Goal: Navigation & Orientation: Find specific page/section

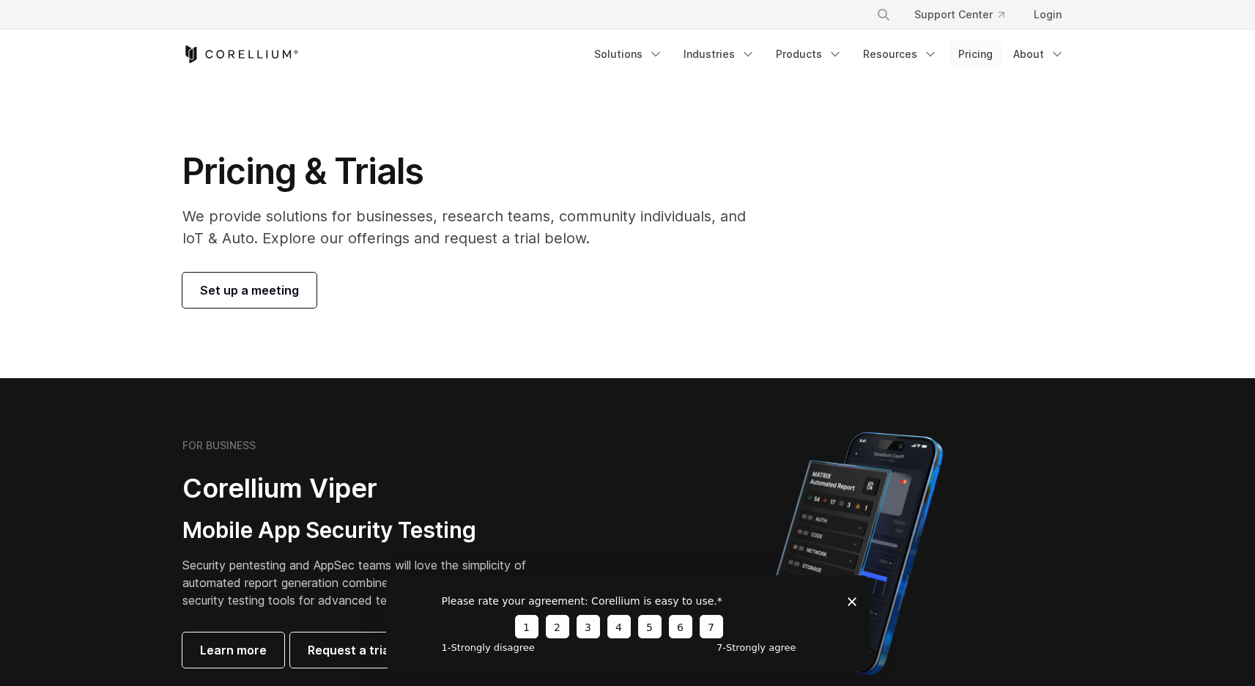
click at [984, 57] on link "Pricing" at bounding box center [976, 54] width 52 height 26
click at [850, 602] on polygon "Close survey" at bounding box center [851, 601] width 9 height 9
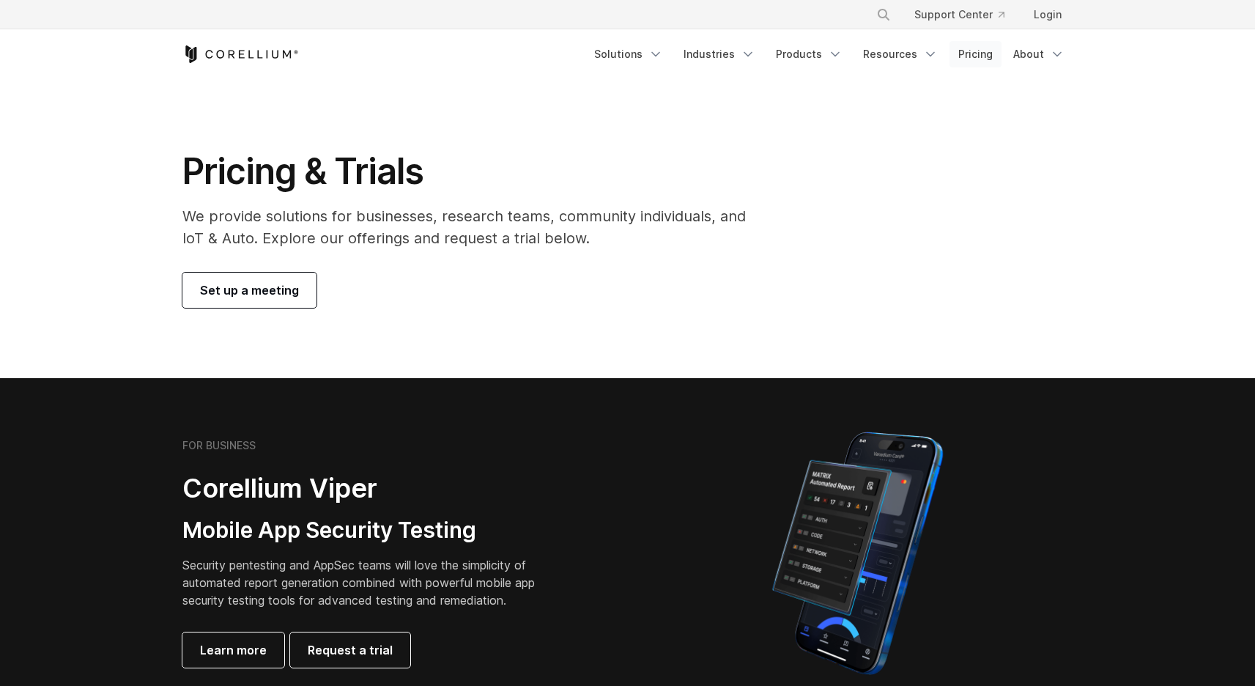
click at [980, 52] on link "Pricing" at bounding box center [976, 54] width 52 height 26
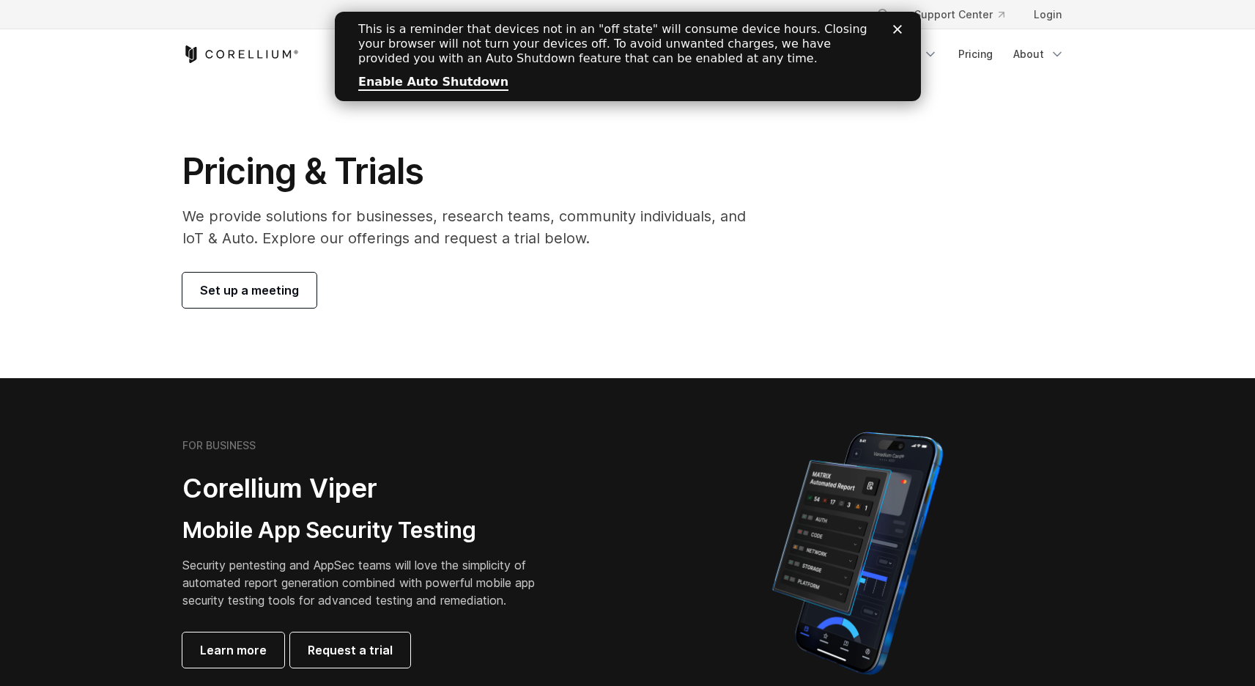
click at [899, 31] on polygon "Close" at bounding box center [897, 29] width 9 height 9
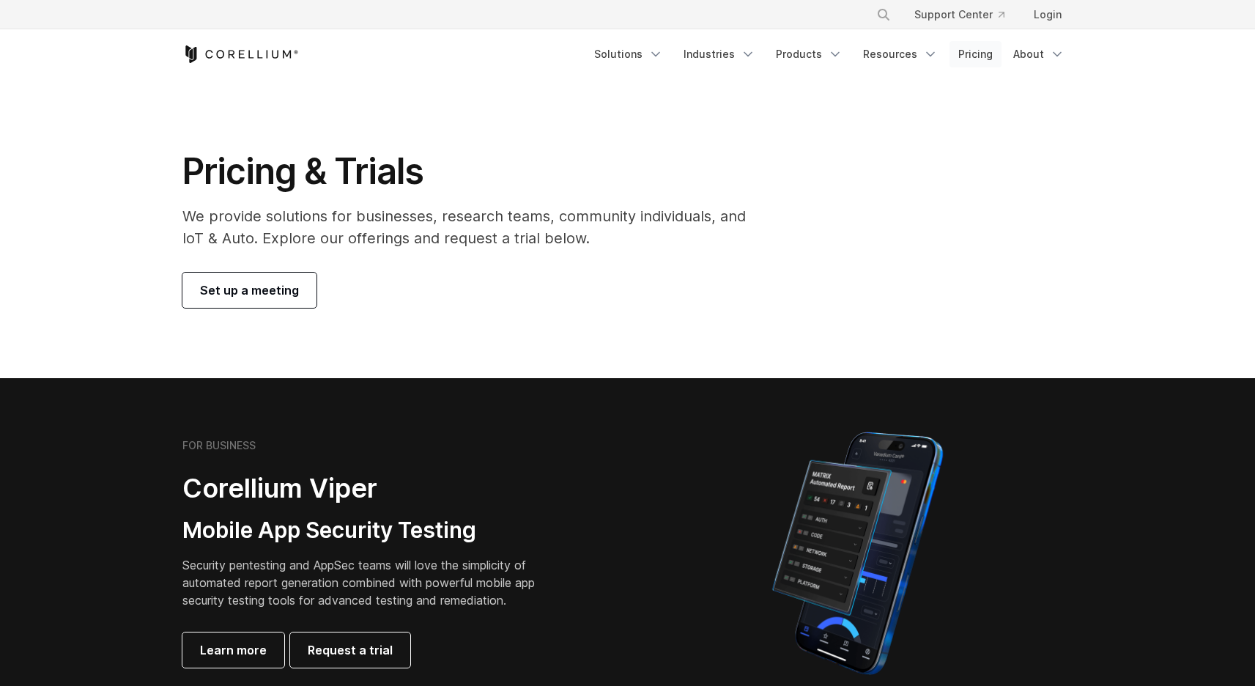
click at [978, 56] on link "Pricing" at bounding box center [976, 54] width 52 height 26
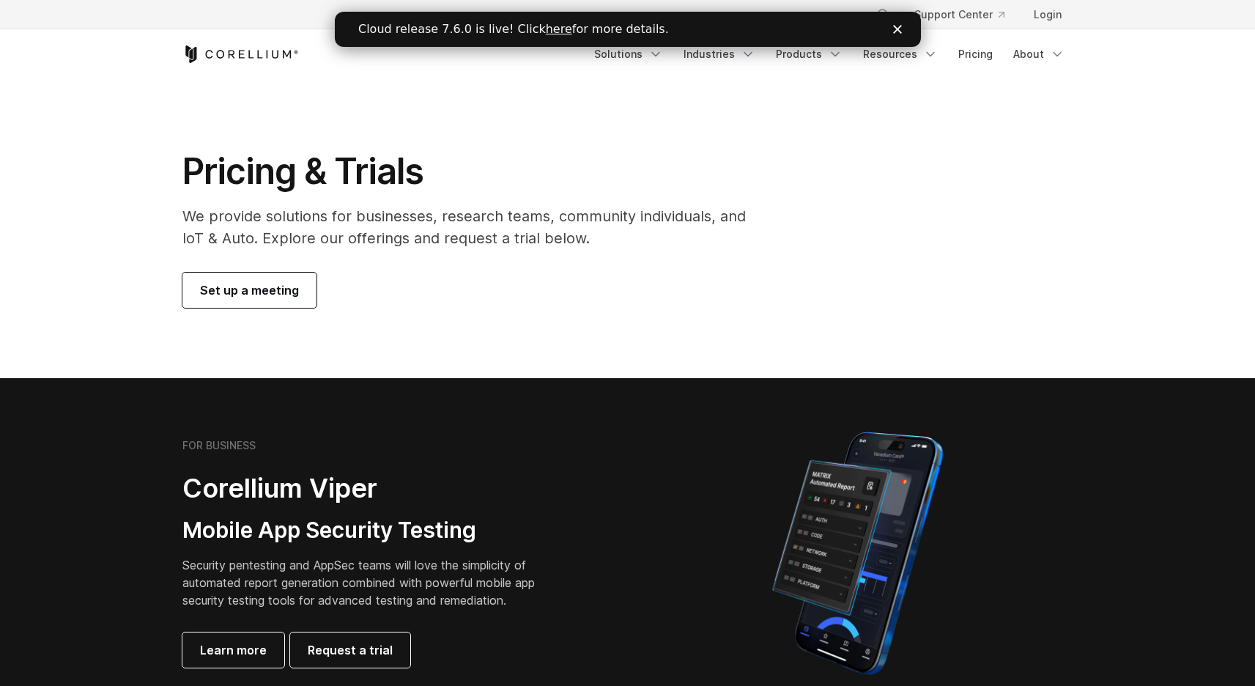
click at [900, 31] on icon "Close" at bounding box center [897, 29] width 9 height 9
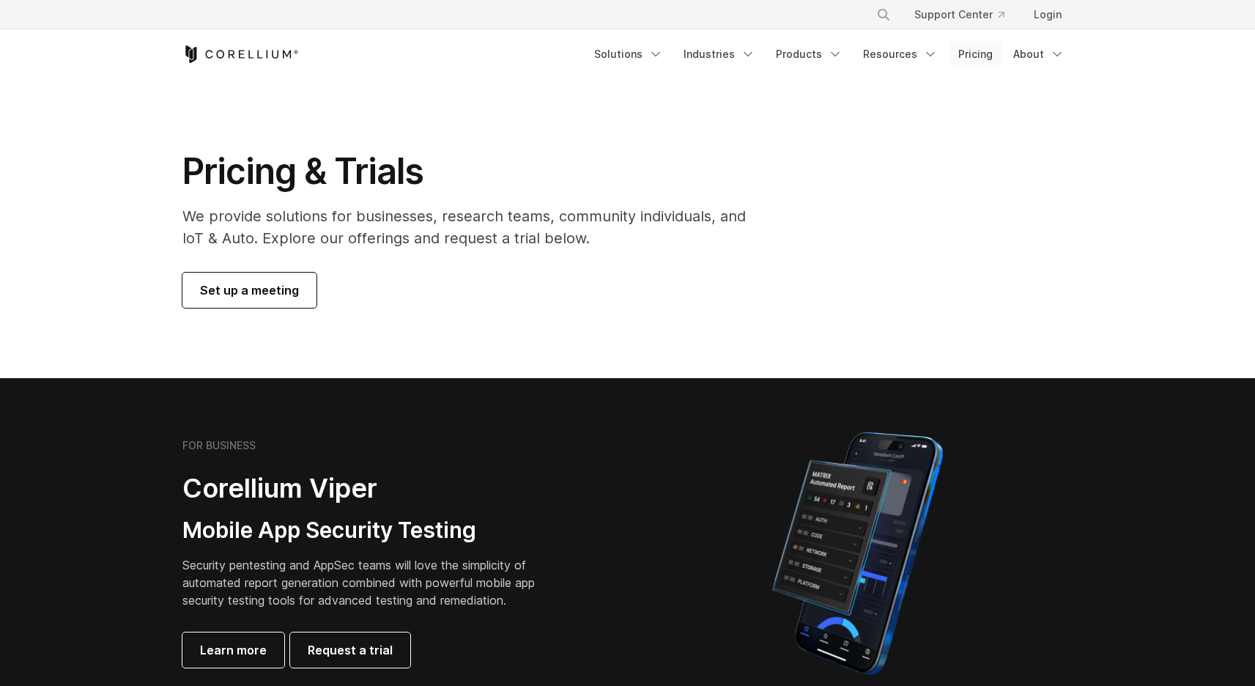
click at [979, 51] on link "Pricing" at bounding box center [976, 54] width 52 height 26
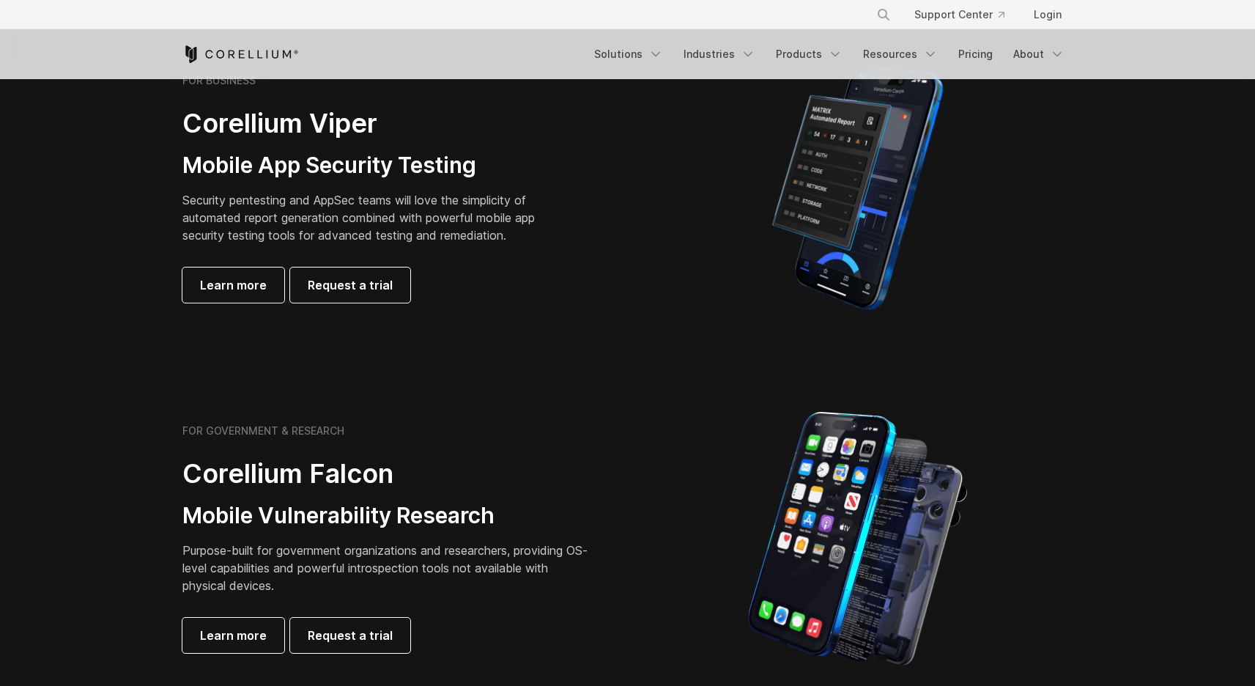
scroll to position [369, 0]
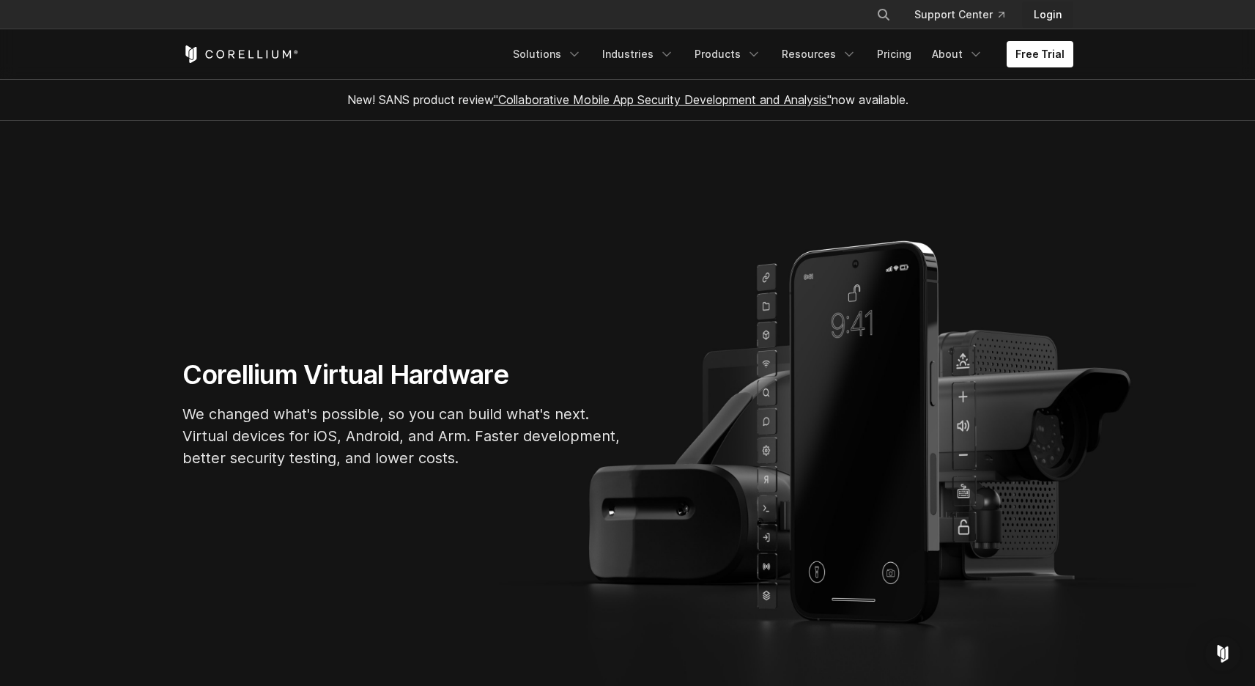
click at [1050, 13] on link "Login" at bounding box center [1047, 14] width 51 height 26
